Goal: Transaction & Acquisition: Book appointment/travel/reservation

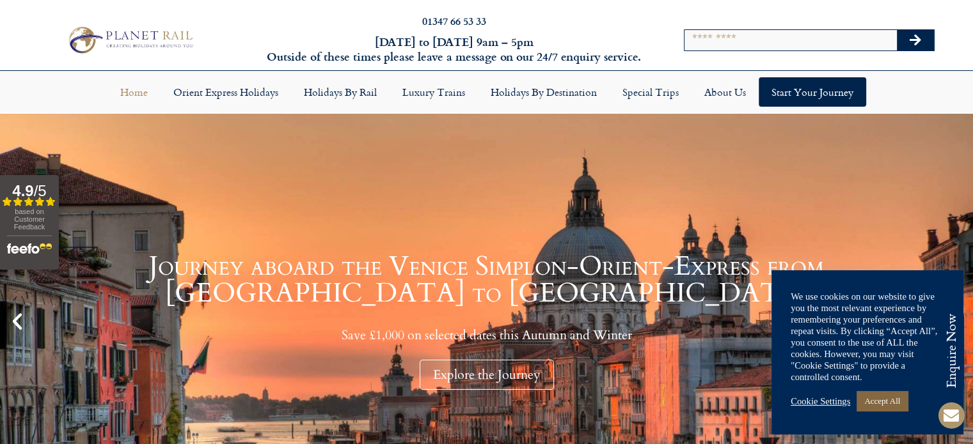
click at [880, 405] on link "Accept All" at bounding box center [881, 401] width 51 height 20
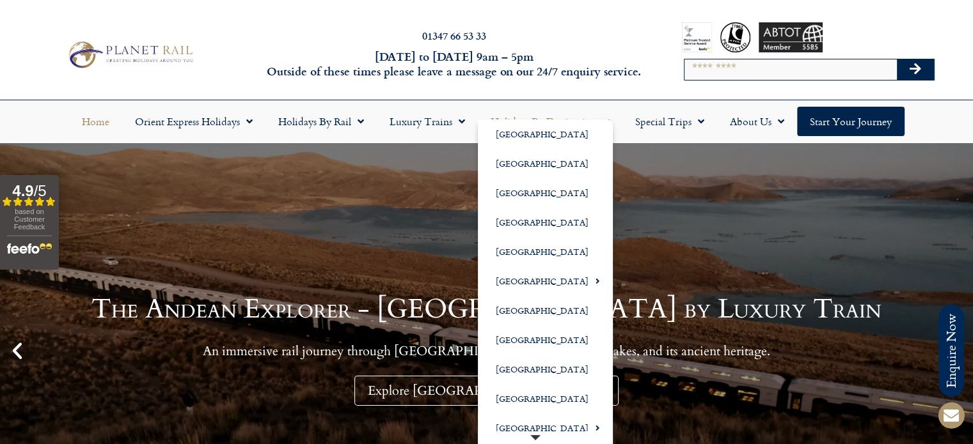
click at [539, 432] on span "Menu" at bounding box center [536, 438] width 116 height 13
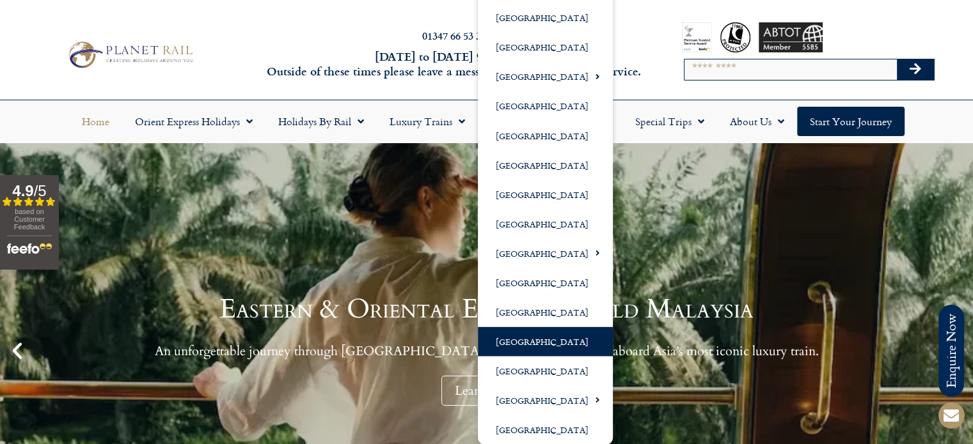
click at [509, 340] on link "[GEOGRAPHIC_DATA]" at bounding box center [545, 341] width 135 height 29
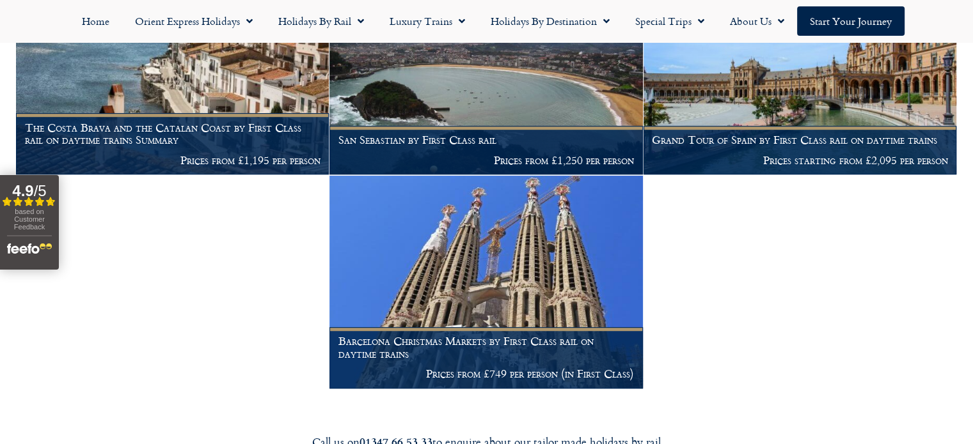
scroll to position [789, 0]
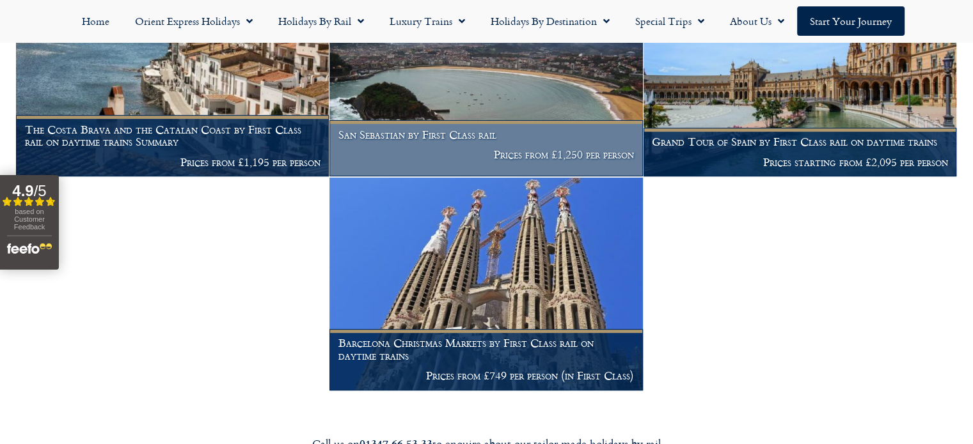
click at [402, 136] on h1 "San Sebastian by First Class rail" at bounding box center [485, 135] width 295 height 13
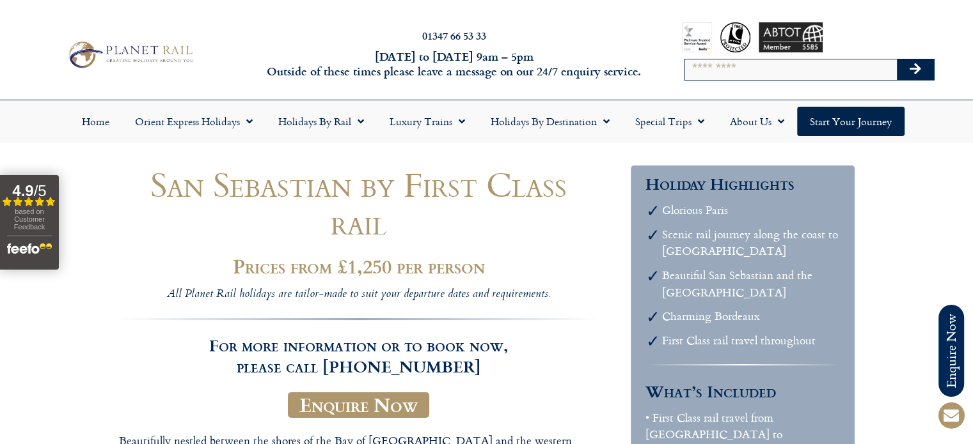
scroll to position [389, 0]
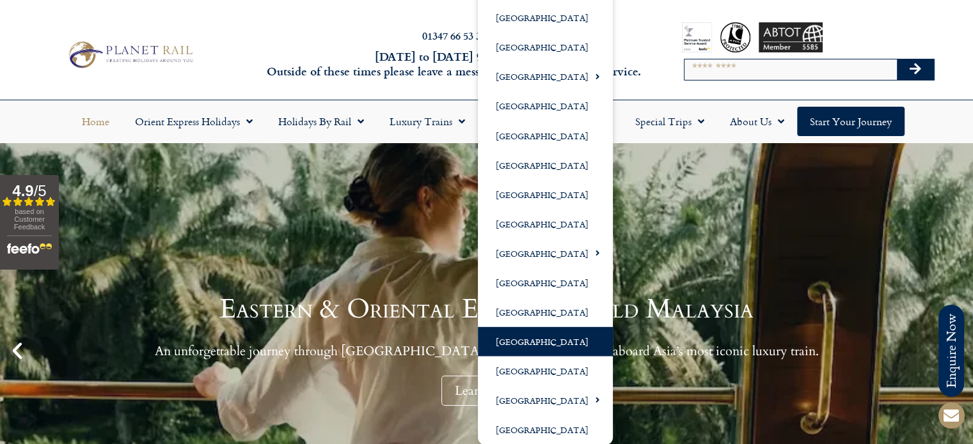
click at [509, 352] on link "[GEOGRAPHIC_DATA]" at bounding box center [545, 341] width 135 height 29
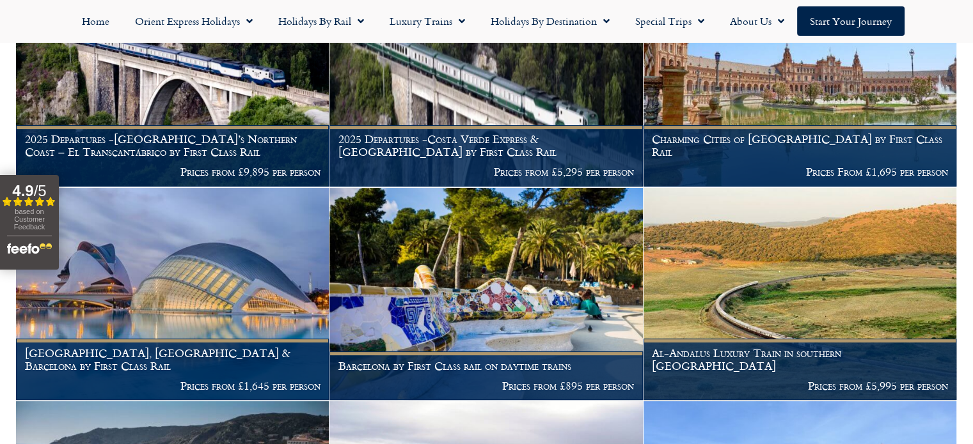
scroll to position [353, 0]
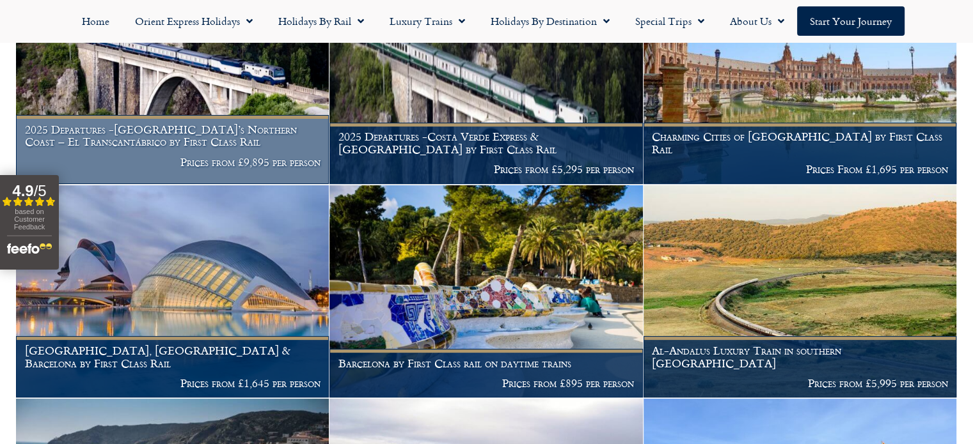
click at [168, 141] on h1 "2025 Departures -[GEOGRAPHIC_DATA]’s Northern Coast – El Transcantábrico by Fir…" at bounding box center [172, 135] width 295 height 25
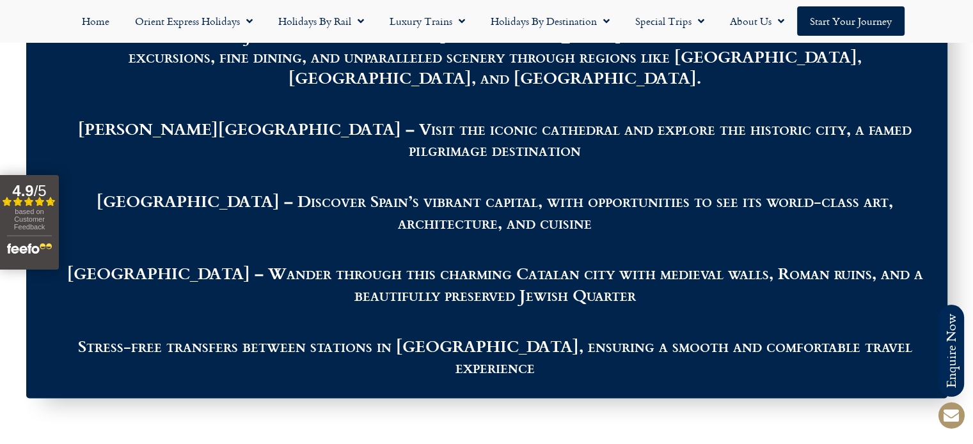
scroll to position [1597, 0]
